Goal: Information Seeking & Learning: Learn about a topic

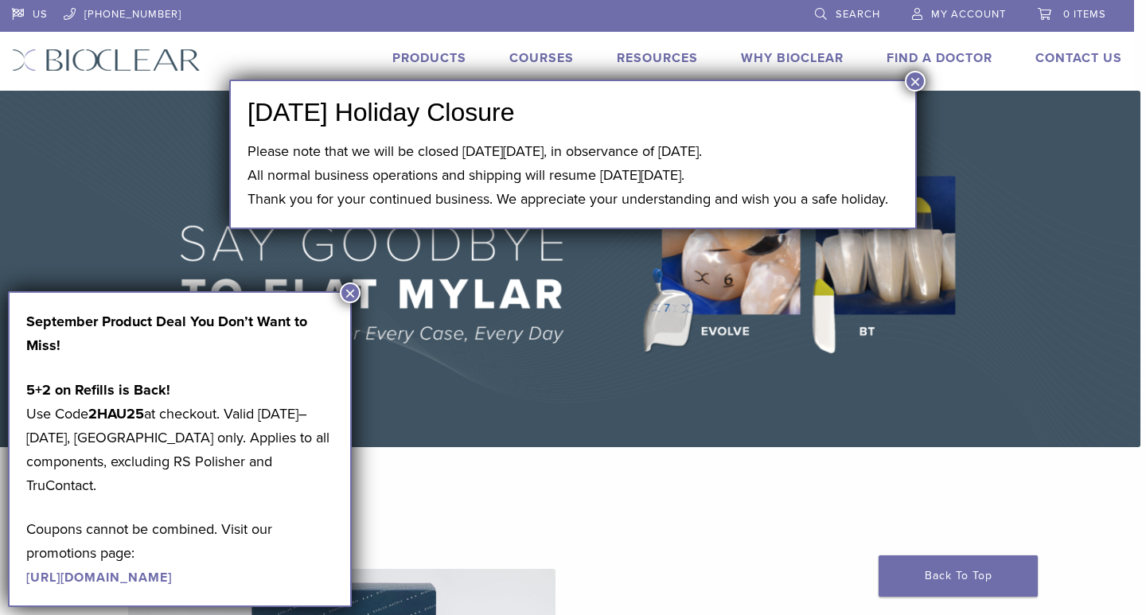
click at [920, 82] on button "×" at bounding box center [915, 81] width 21 height 21
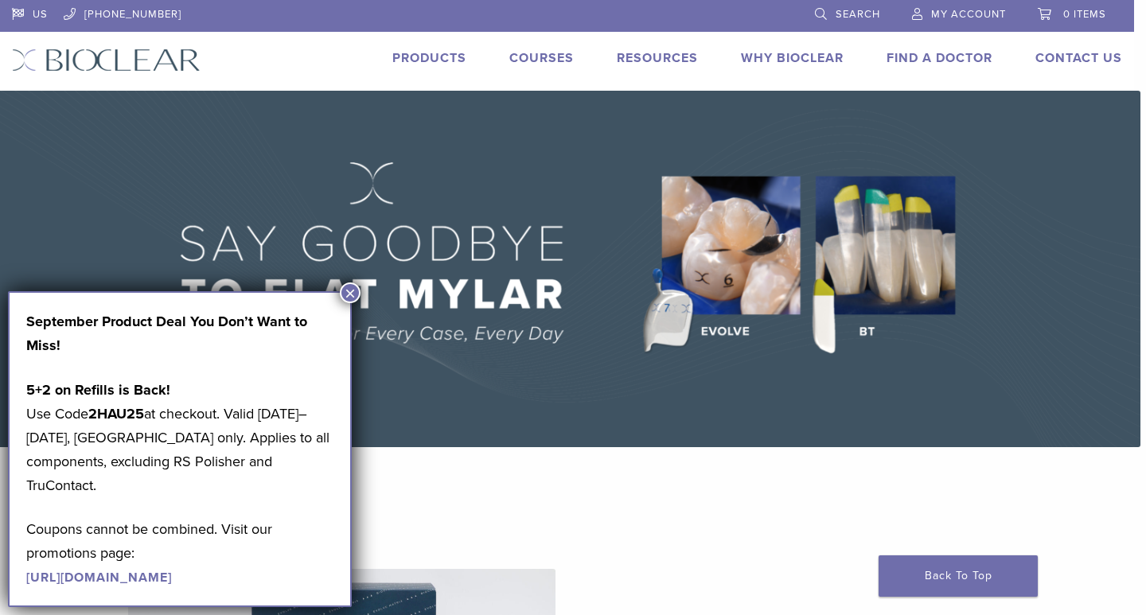
click at [890, 264] on img at bounding box center [567, 269] width 1146 height 357
drag, startPoint x: 353, startPoint y: 291, endPoint x: 352, endPoint y: 301, distance: 9.6
click at [353, 293] on button "×" at bounding box center [350, 293] width 21 height 21
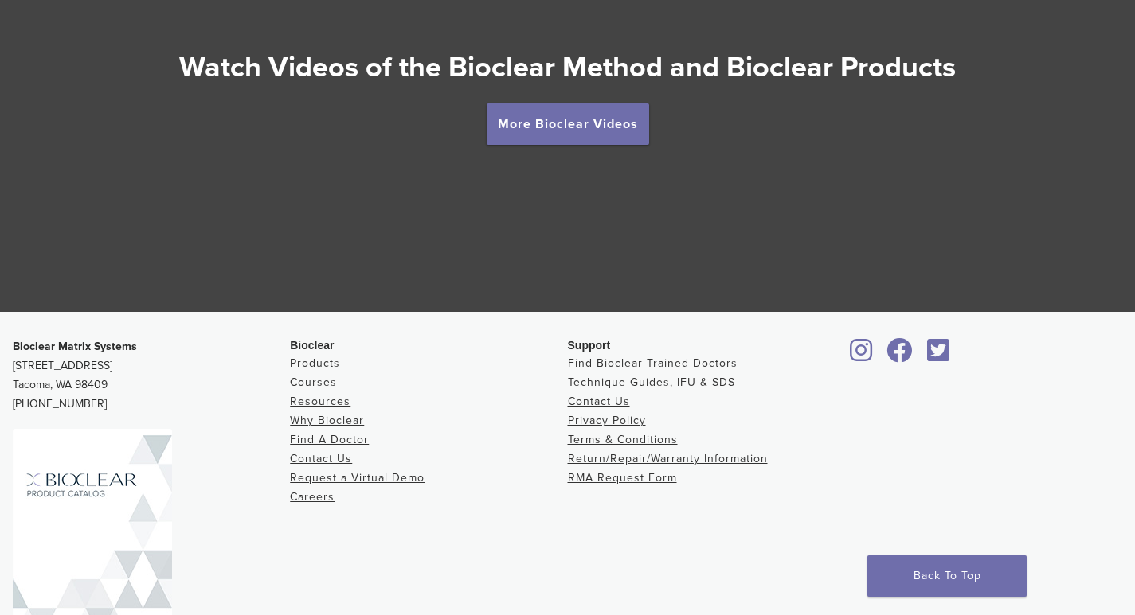
scroll to position [2752, 0]
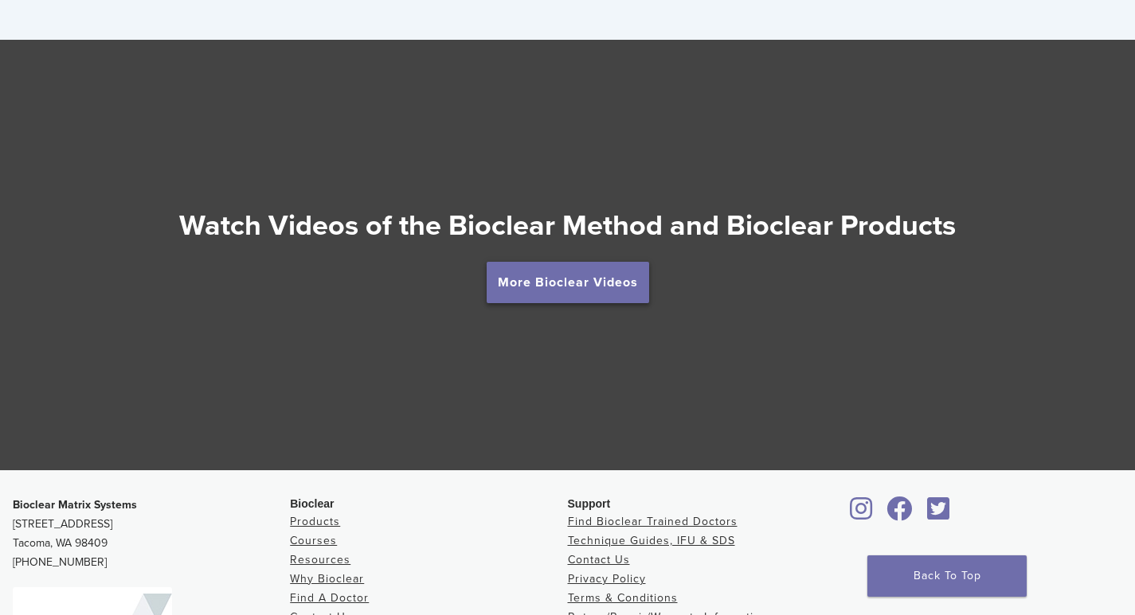
click at [573, 287] on link "More Bioclear Videos" at bounding box center [567, 282] width 162 height 41
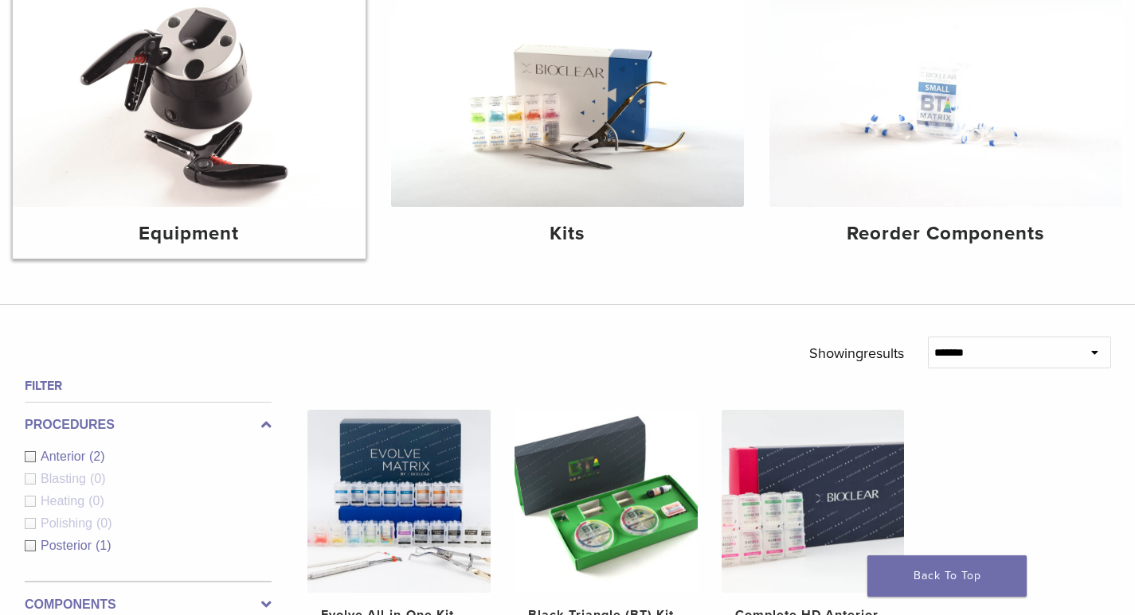
scroll to position [154, 0]
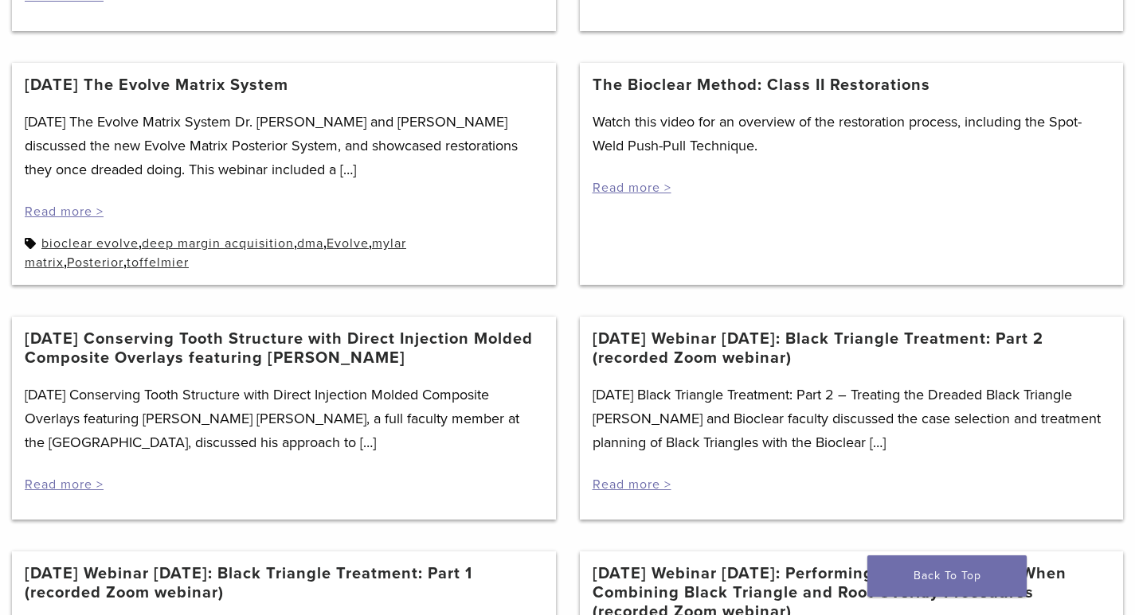
scroll to position [431, 0]
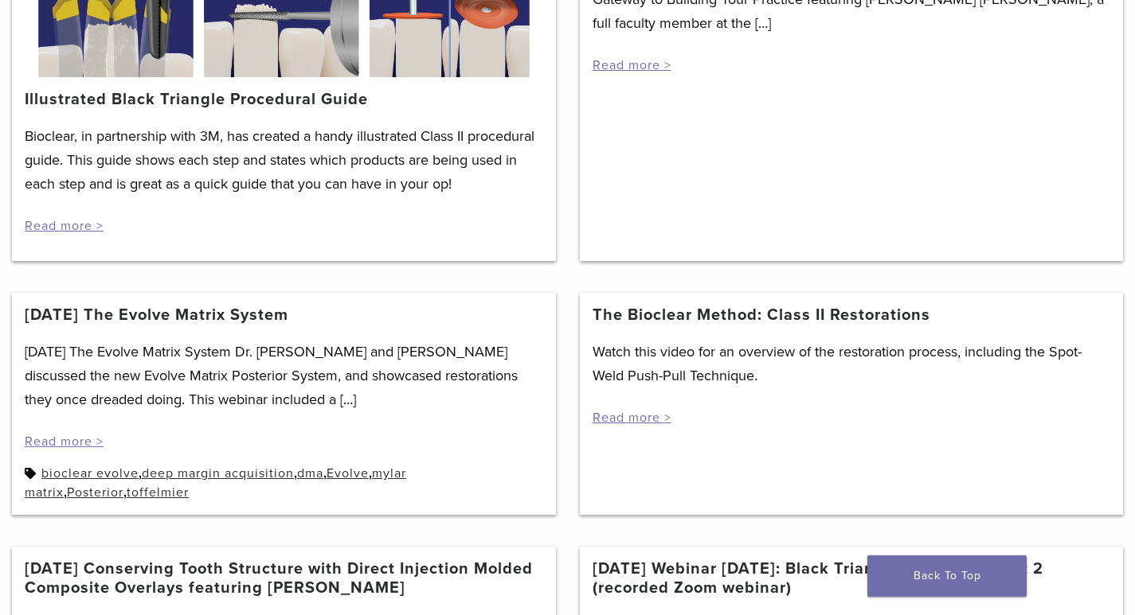
click at [717, 315] on link "The Bioclear Method: Class II Restorations" at bounding box center [761, 315] width 338 height 19
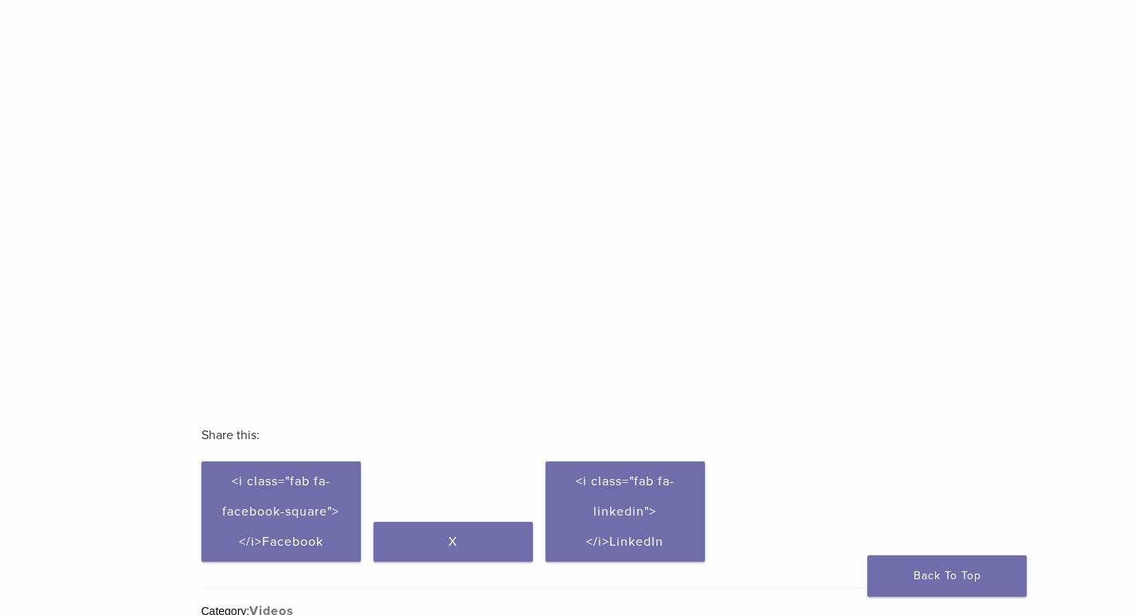
scroll to position [239, 0]
